Goal: Task Accomplishment & Management: Manage account settings

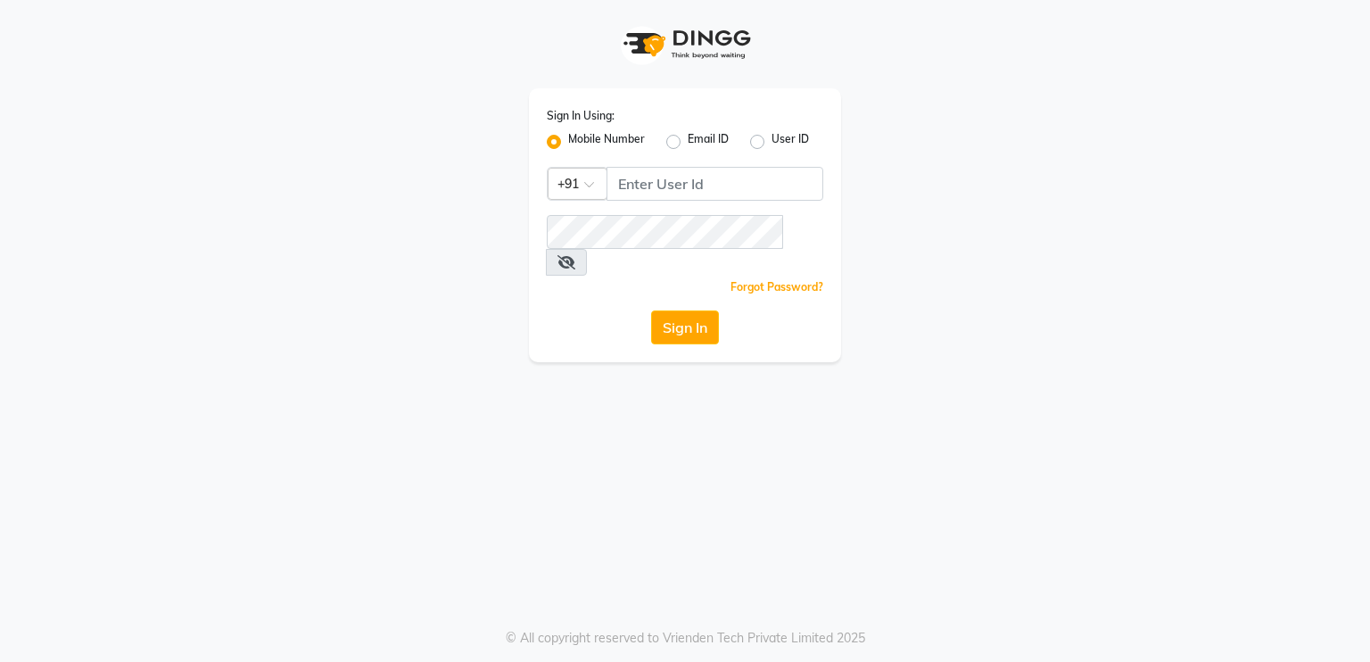
click at [772, 136] on label "User ID" at bounding box center [790, 141] width 37 height 21
click at [772, 136] on input "User ID" at bounding box center [778, 137] width 12 height 12
radio input "true"
radio input "false"
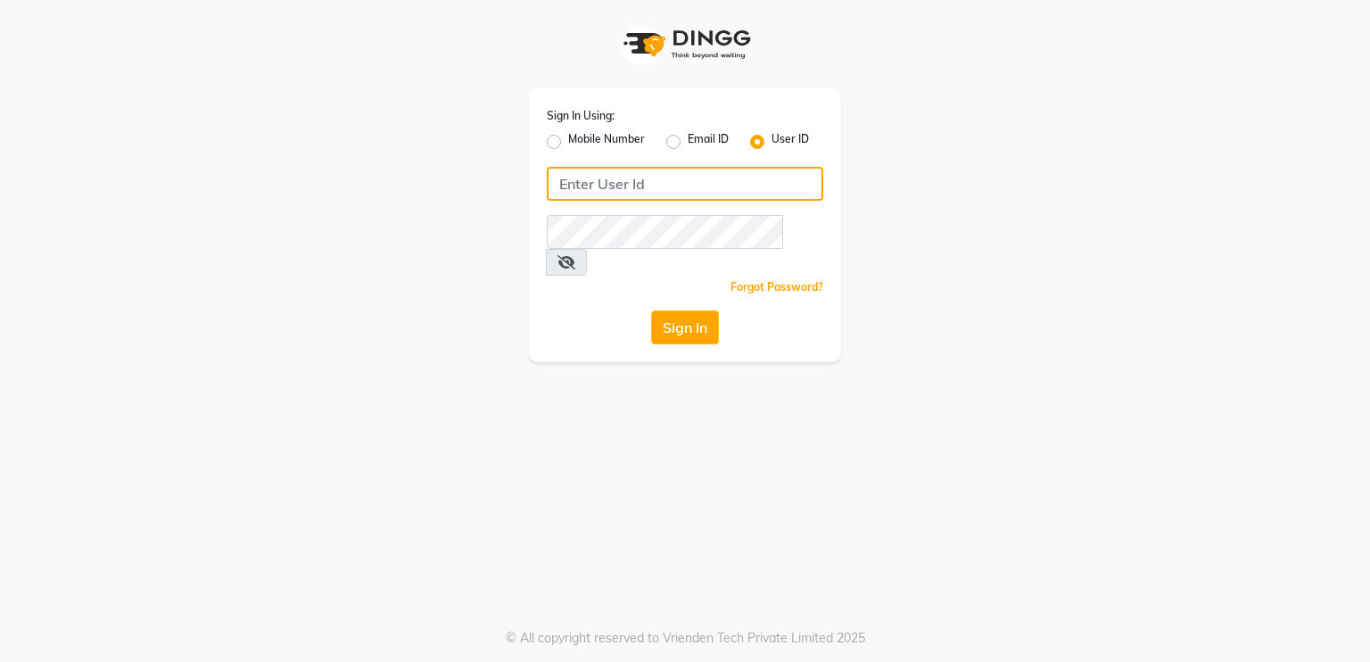
click at [682, 188] on input "Username" at bounding box center [685, 184] width 277 height 34
type input "derma@123"
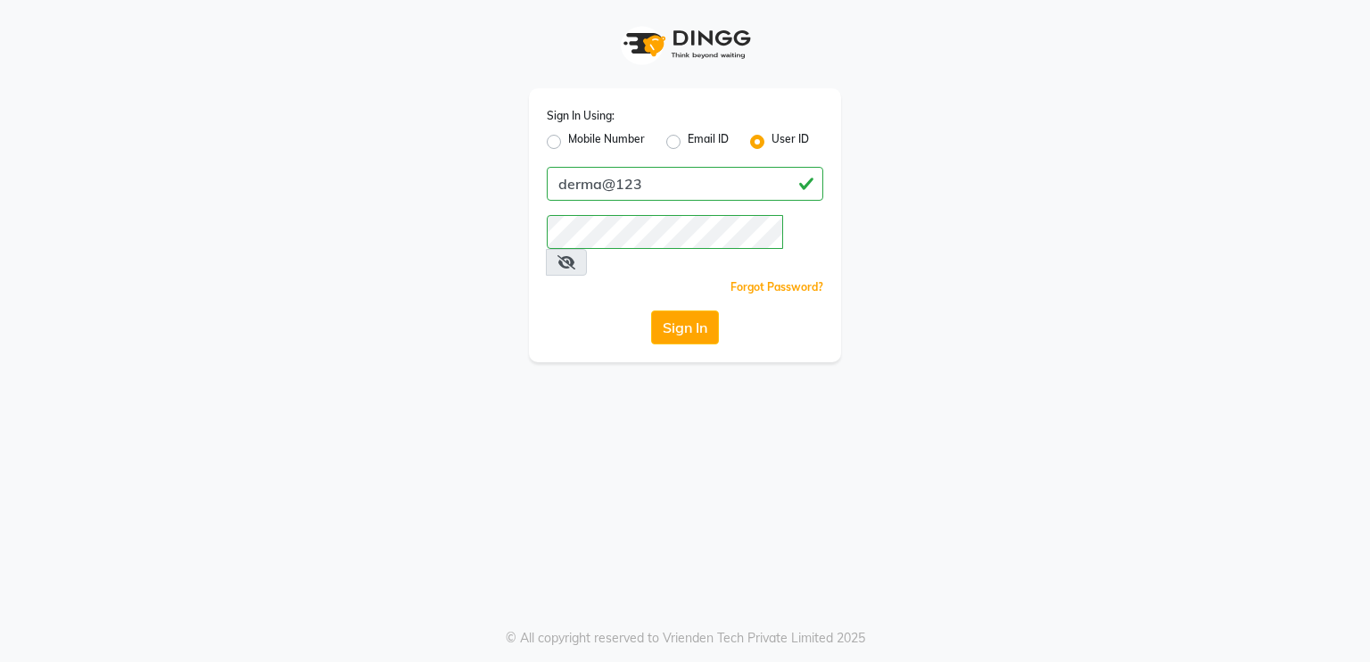
click at [598, 319] on div "Sign In Using: Mobile Number Email ID User ID derma@123 Remember me Forgot Pass…" at bounding box center [685, 225] width 312 height 274
click at [692, 310] on button "Sign In" at bounding box center [685, 327] width 68 height 34
